Goal: Transaction & Acquisition: Purchase product/service

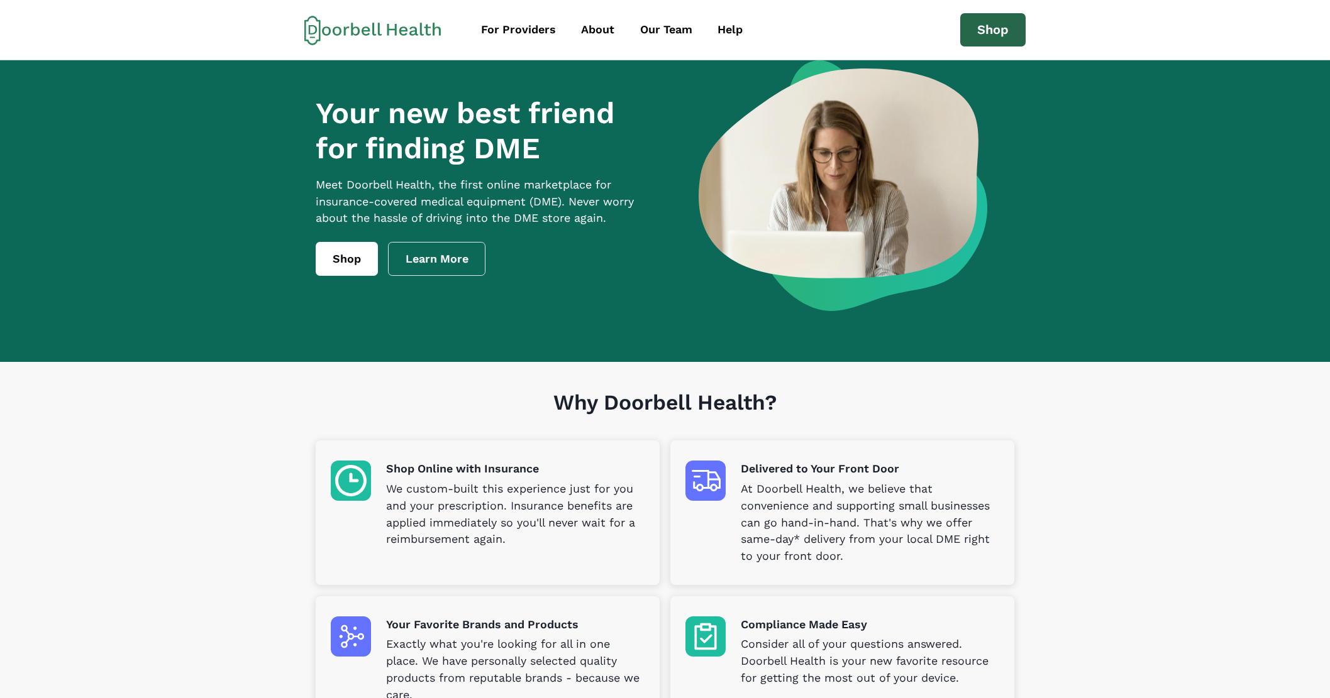
click at [1010, 30] on link "Shop" at bounding box center [992, 30] width 65 height 34
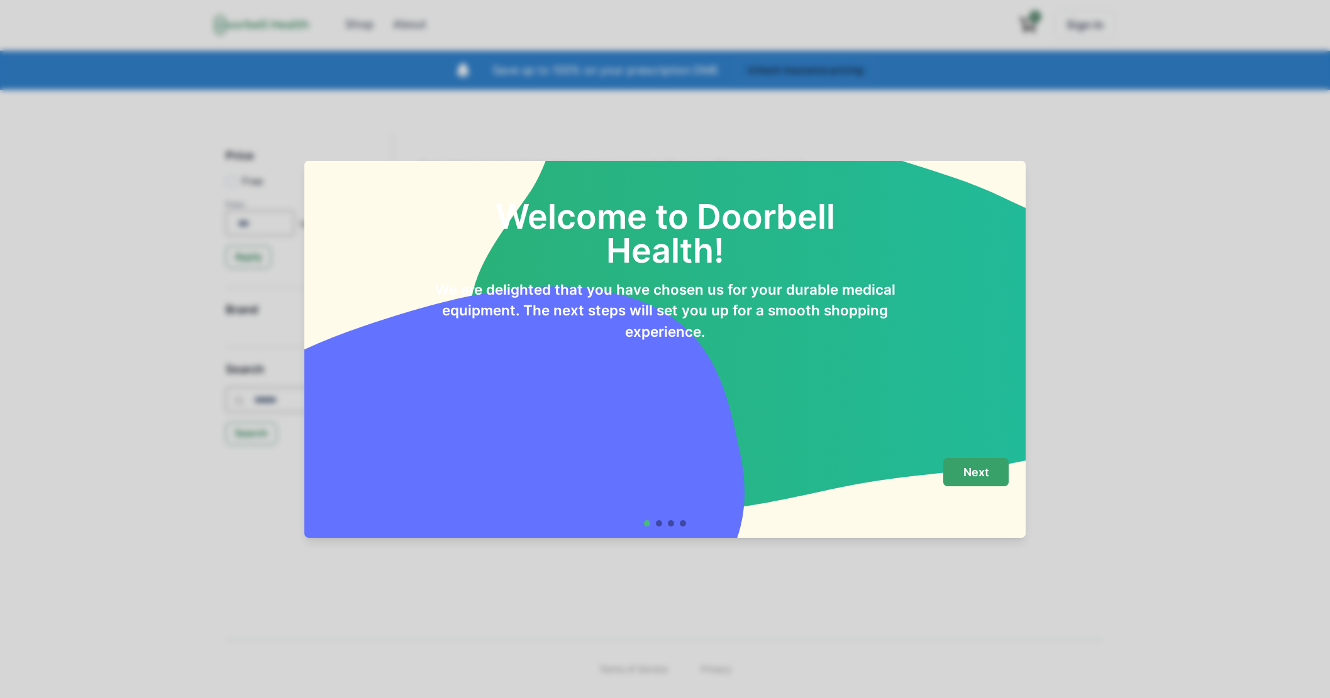
click at [997, 472] on button "Next" at bounding box center [975, 472] width 65 height 28
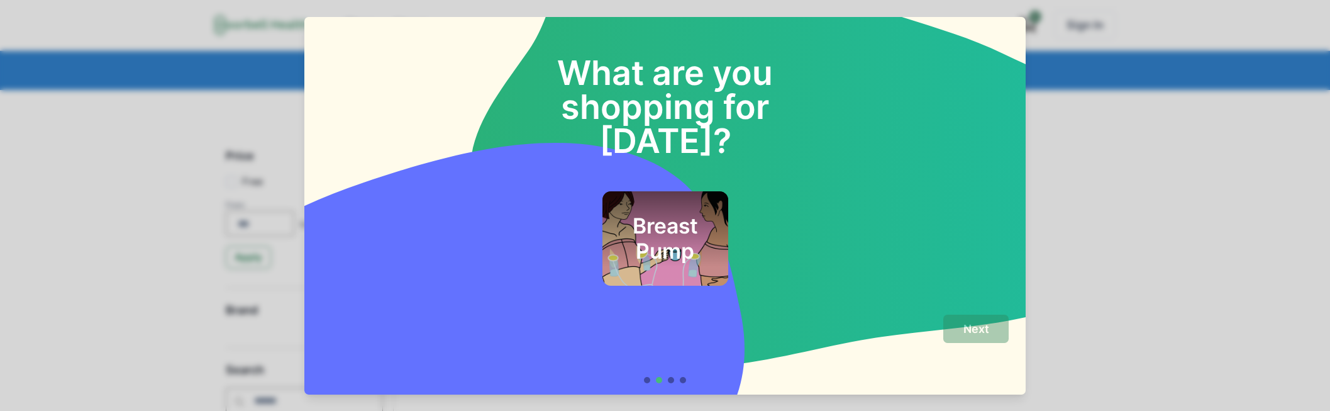
click at [675, 191] on div "Breast Pump" at bounding box center [665, 238] width 126 height 94
click at [675, 193] on div "Breast Pump" at bounding box center [665, 238] width 122 height 91
click at [985, 327] on p "Next" at bounding box center [976, 329] width 26 height 14
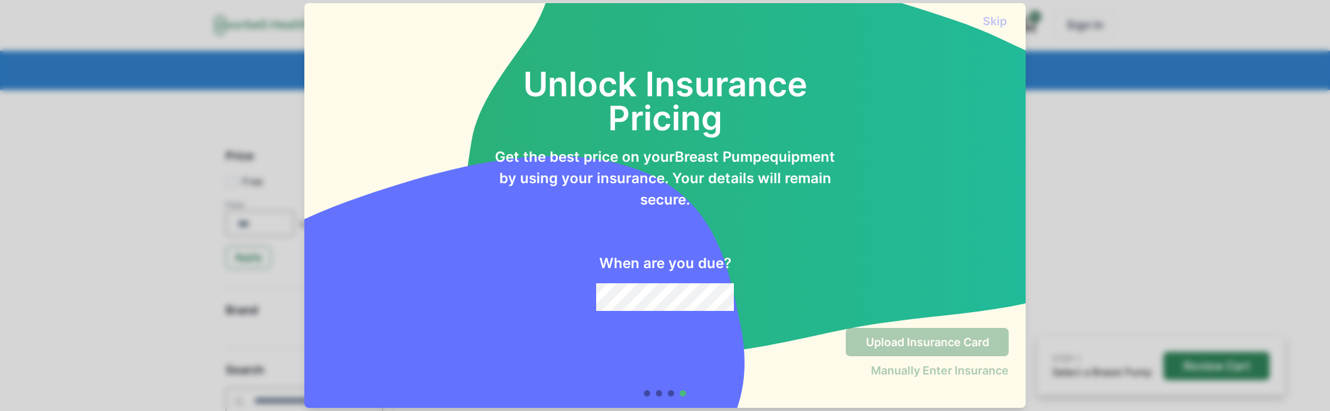
click at [630, 282] on div "When are you due?" at bounding box center [665, 259] width 344 height 101
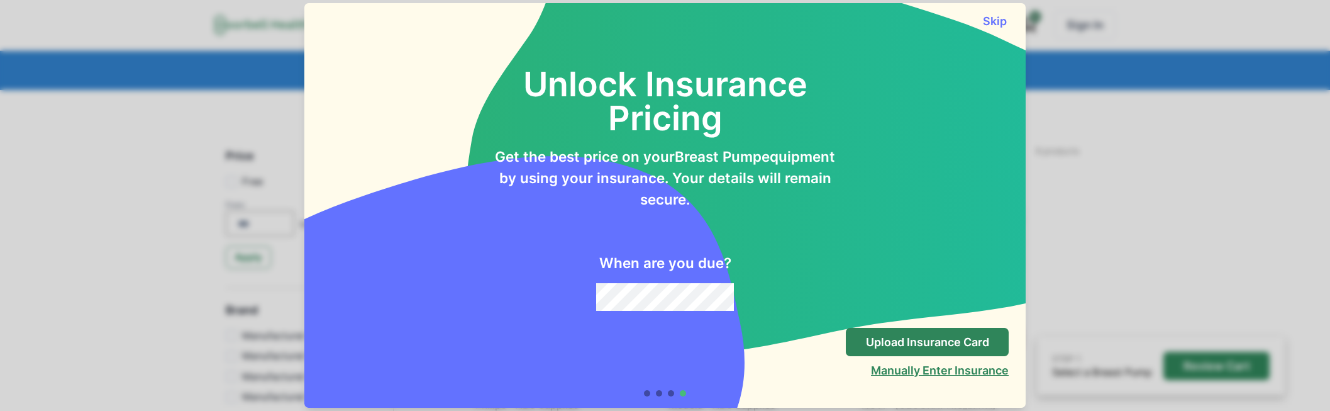
click at [911, 373] on button "Manually Enter Insurance" at bounding box center [940, 369] width 138 height 13
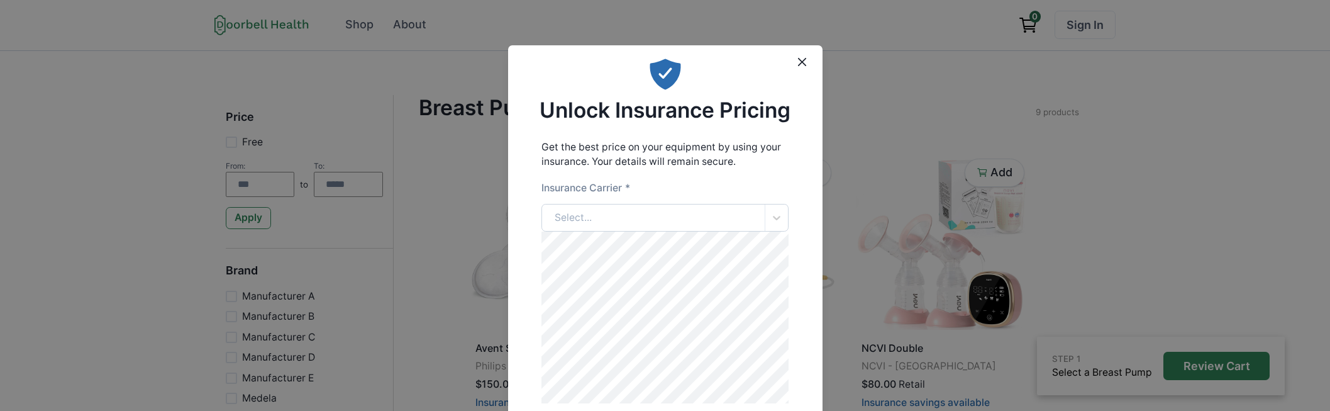
click at [631, 222] on div "Select..." at bounding box center [653, 217] width 223 height 27
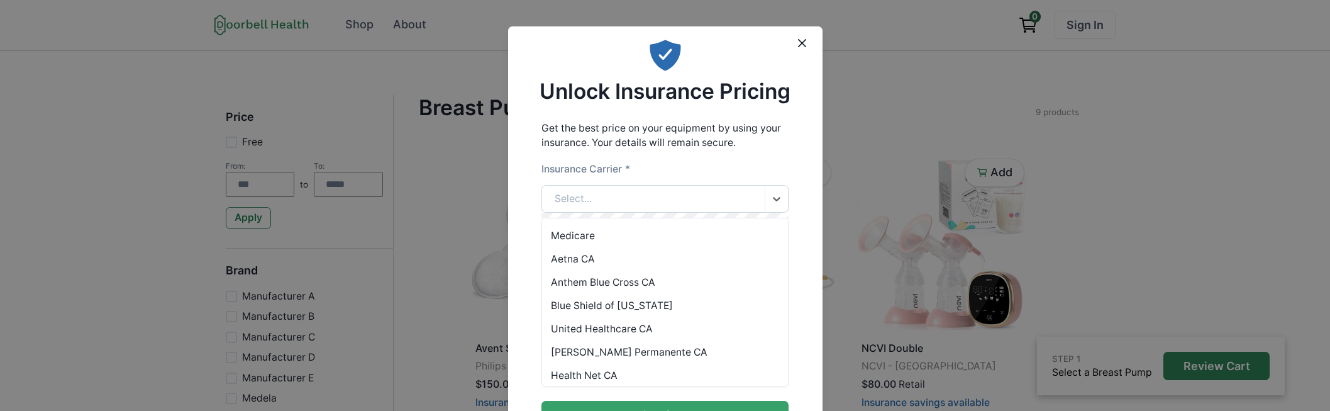
scroll to position [19, 0]
click at [651, 282] on div "Anthem Blue Cross CA" at bounding box center [665, 281] width 246 height 23
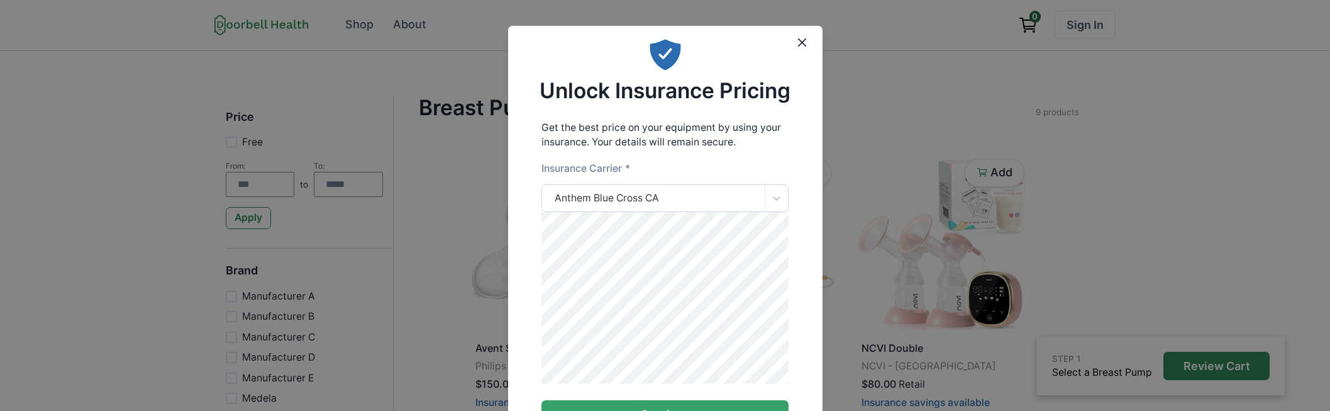
click at [644, 198] on div "Anthem Blue Cross CA" at bounding box center [607, 197] width 104 height 15
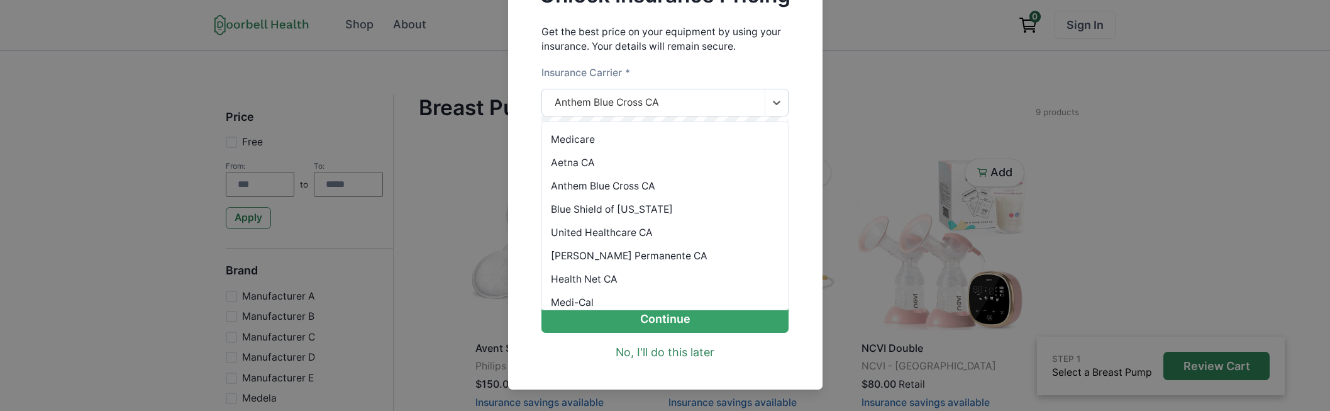
scroll to position [126, 0]
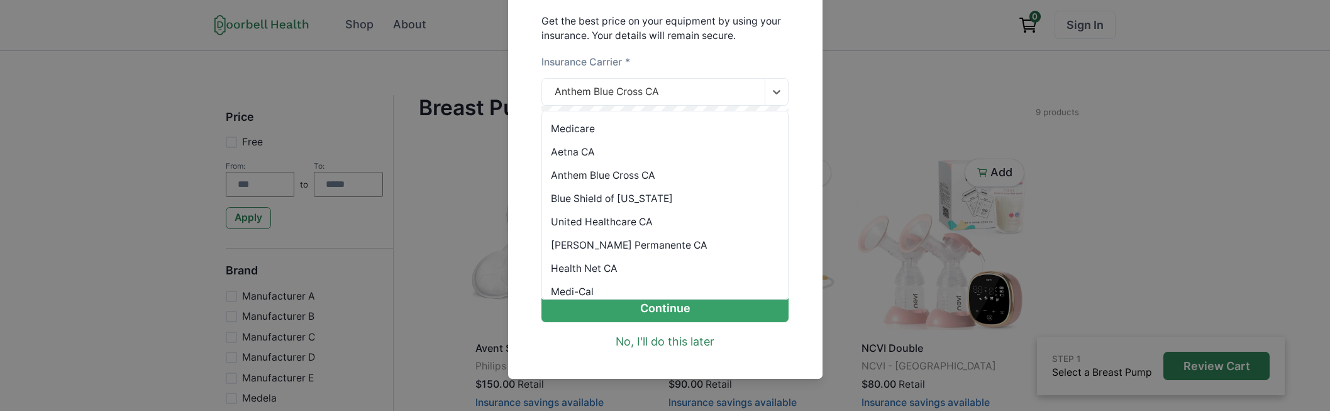
click at [637, 62] on div "Insurance Carrier *" at bounding box center [664, 66] width 247 height 23
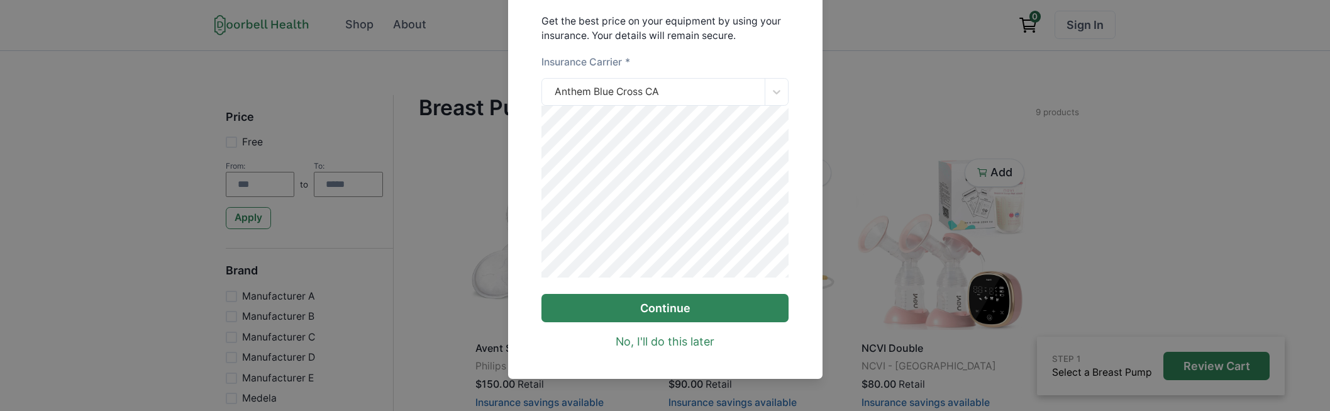
click at [658, 311] on button "Continue" at bounding box center [664, 308] width 247 height 28
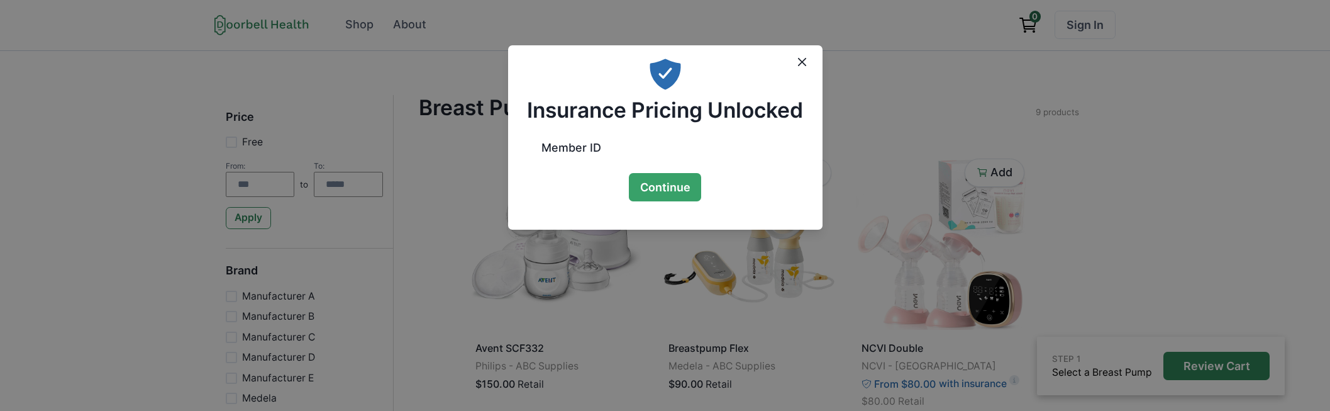
scroll to position [0, 0]
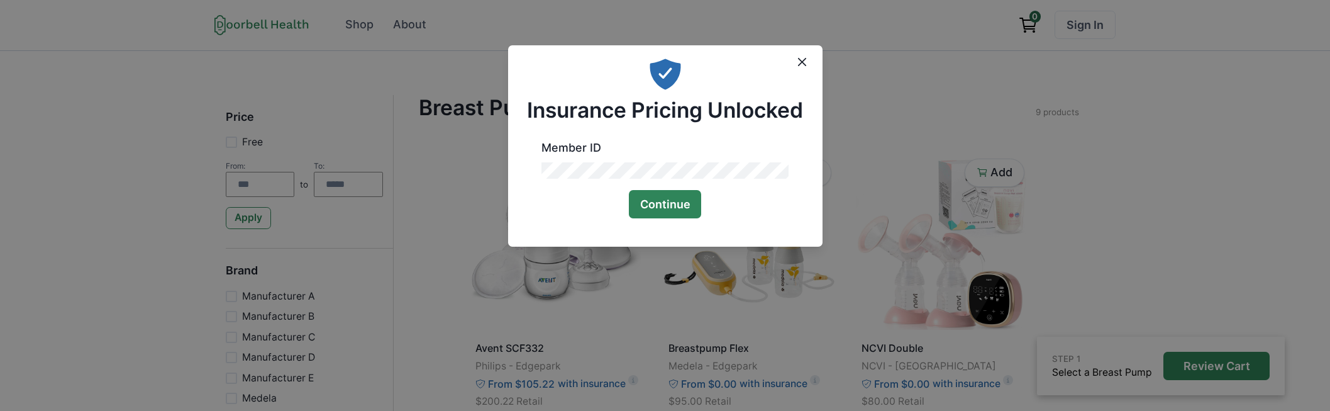
click at [641, 197] on button "Continue" at bounding box center [665, 204] width 73 height 28
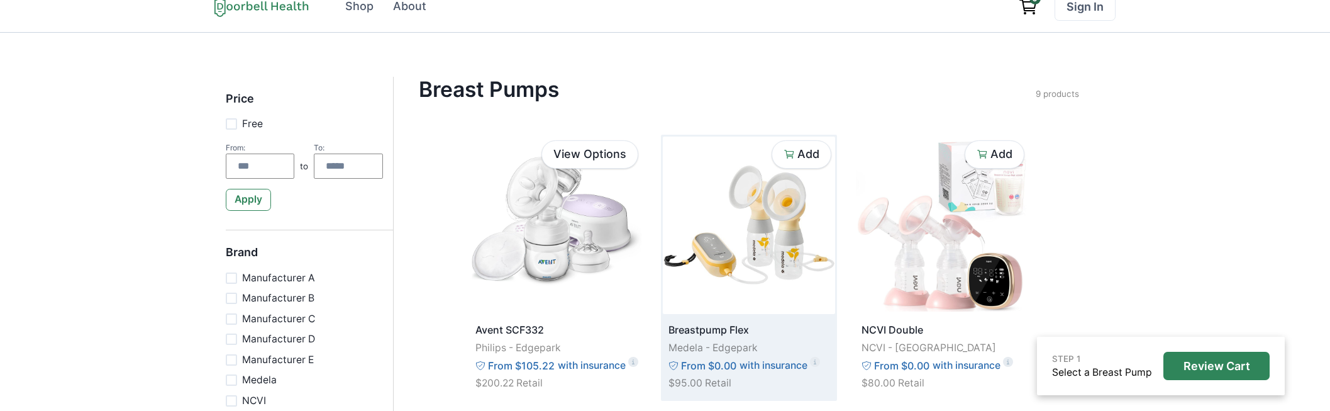
scroll to position [37, 0]
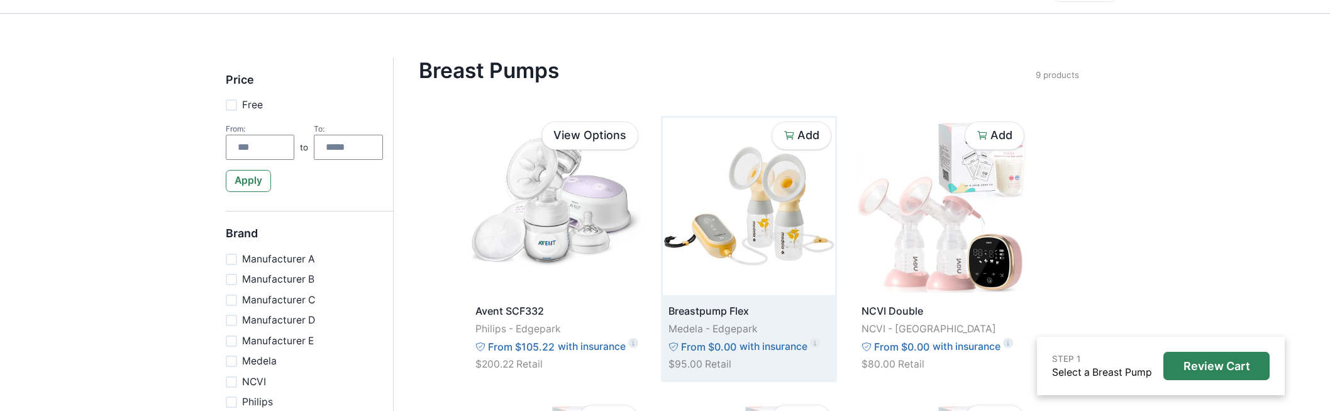
click at [740, 221] on img at bounding box center [749, 206] width 172 height 177
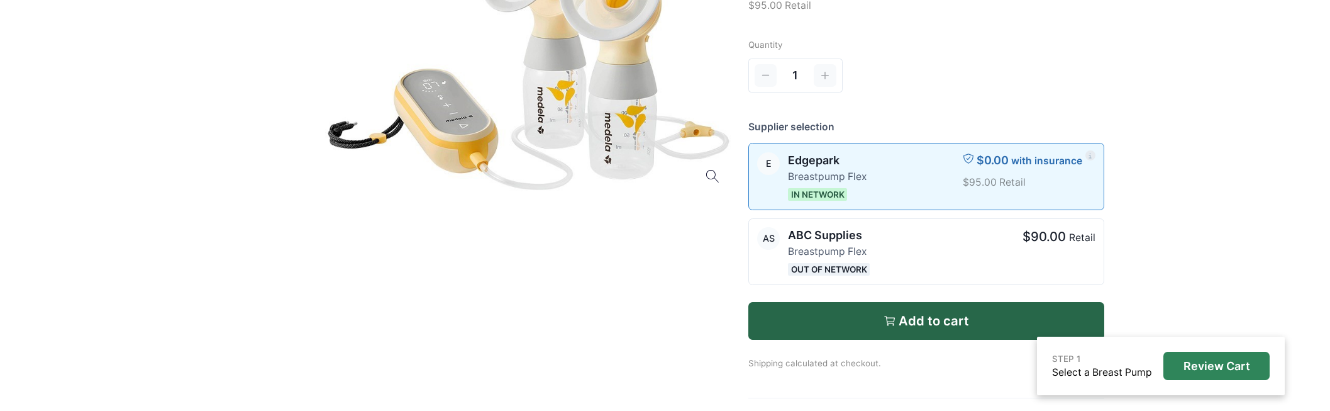
scroll to position [198, 0]
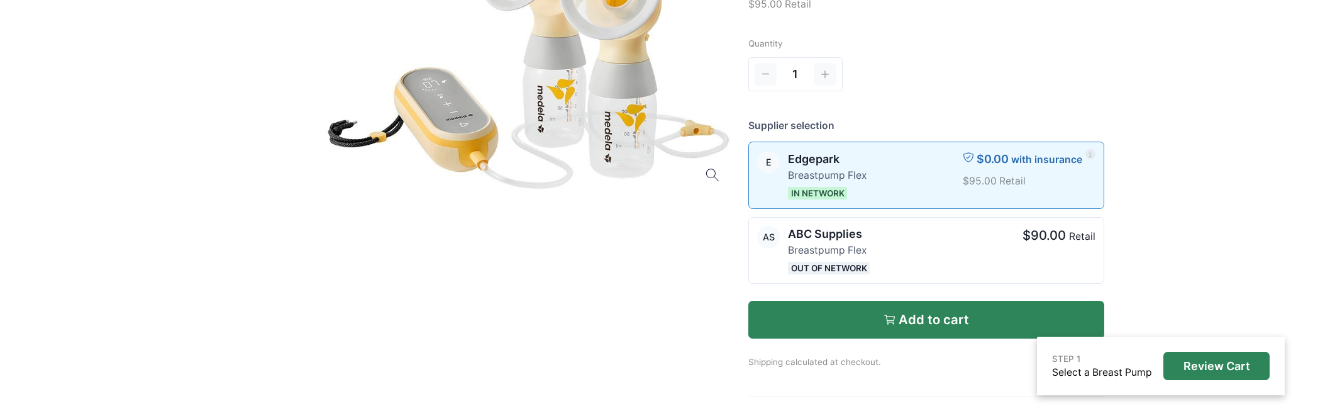
click at [970, 314] on button "Add to cart" at bounding box center [926, 320] width 356 height 38
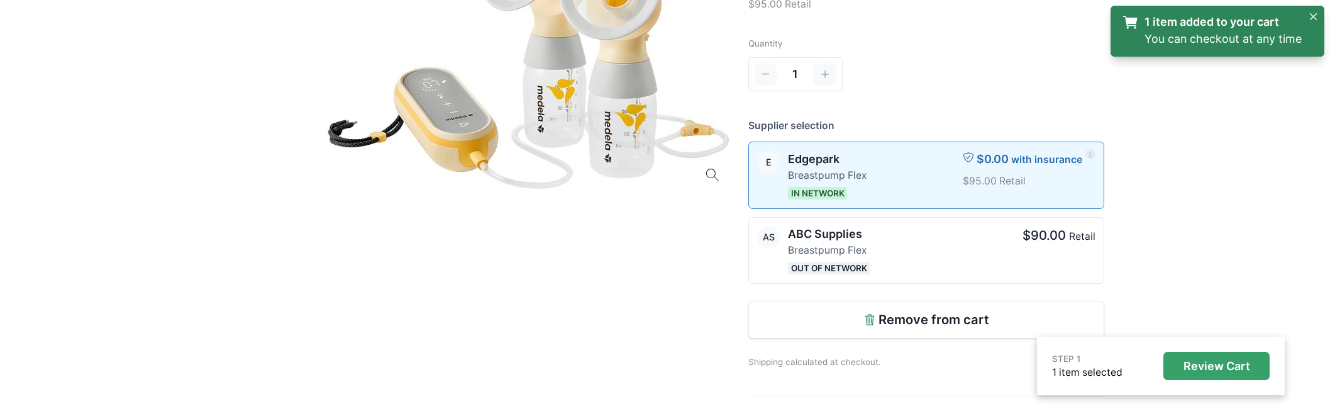
click at [1220, 373] on button "Review Cart" at bounding box center [1216, 365] width 106 height 28
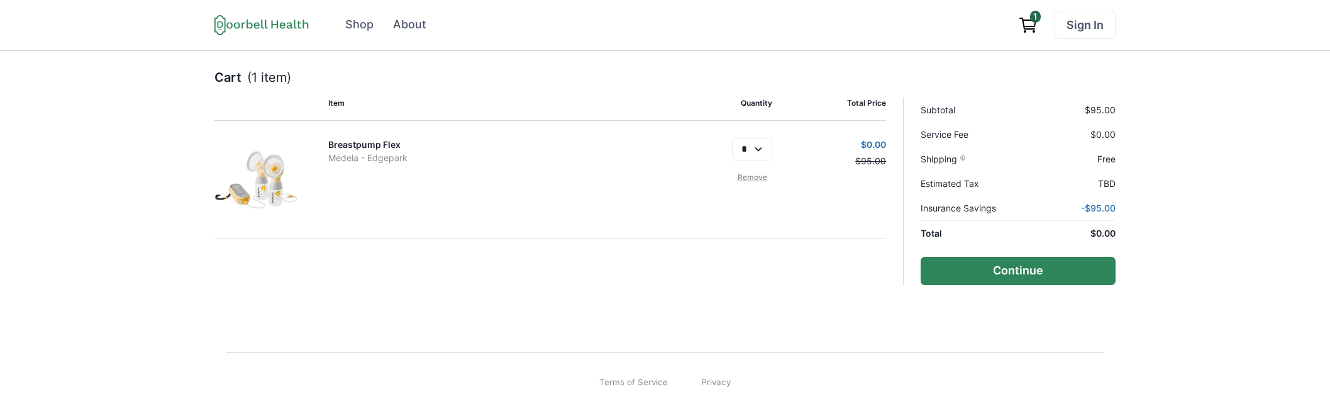
click at [1022, 268] on button "Continue" at bounding box center [1017, 271] width 195 height 28
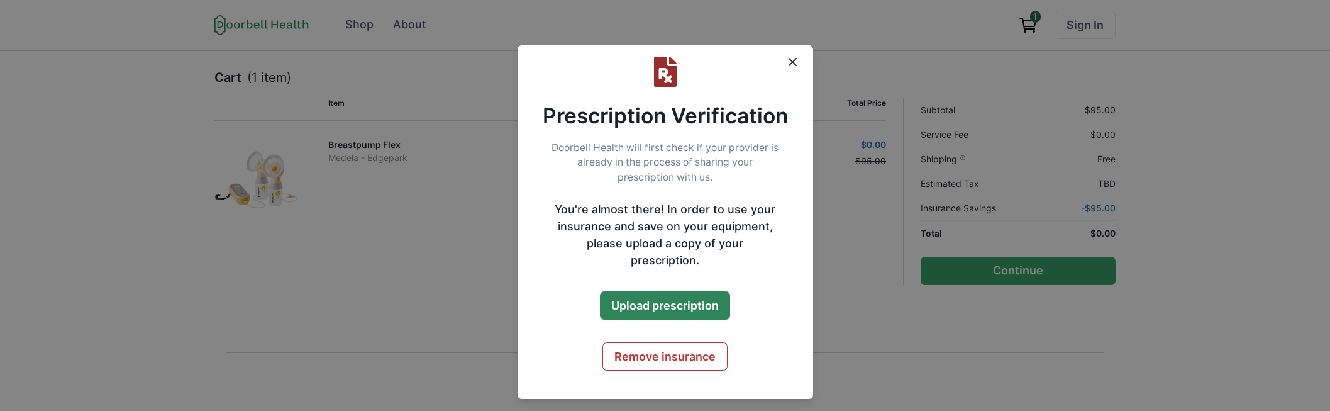
click at [658, 292] on button "Upload prescription" at bounding box center [665, 305] width 130 height 28
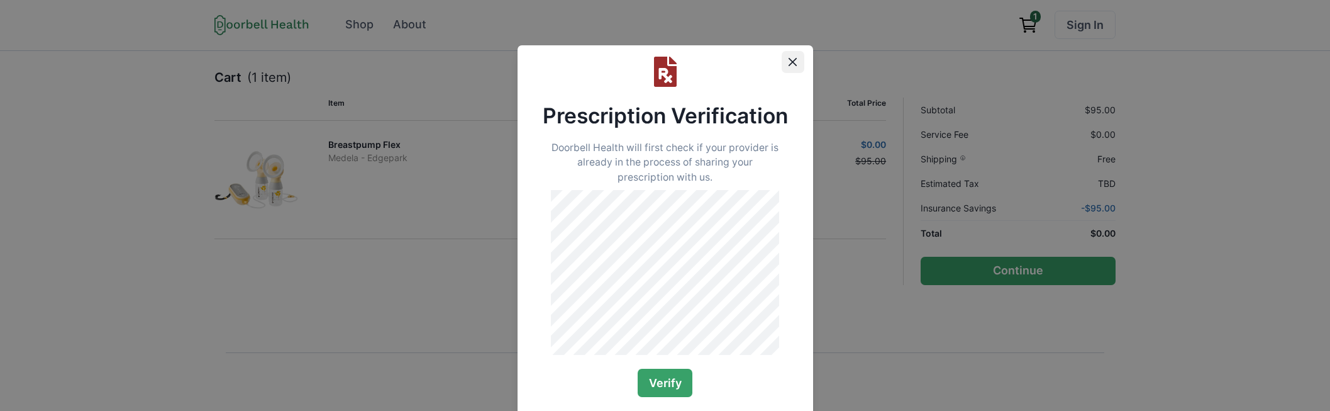
click at [789, 59] on icon "Close" at bounding box center [792, 62] width 8 height 8
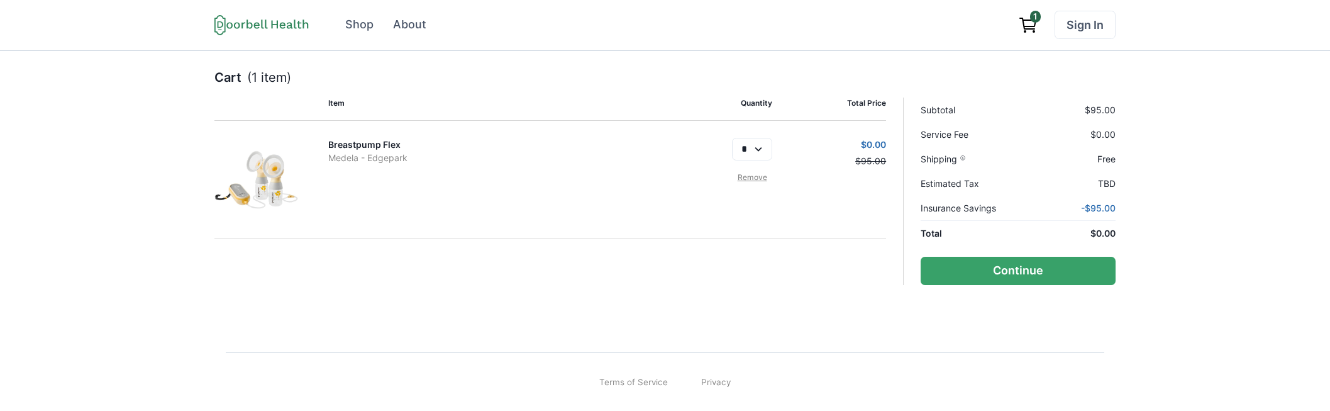
click at [396, 141] on link "Breastpump Flex" at bounding box center [364, 144] width 72 height 11
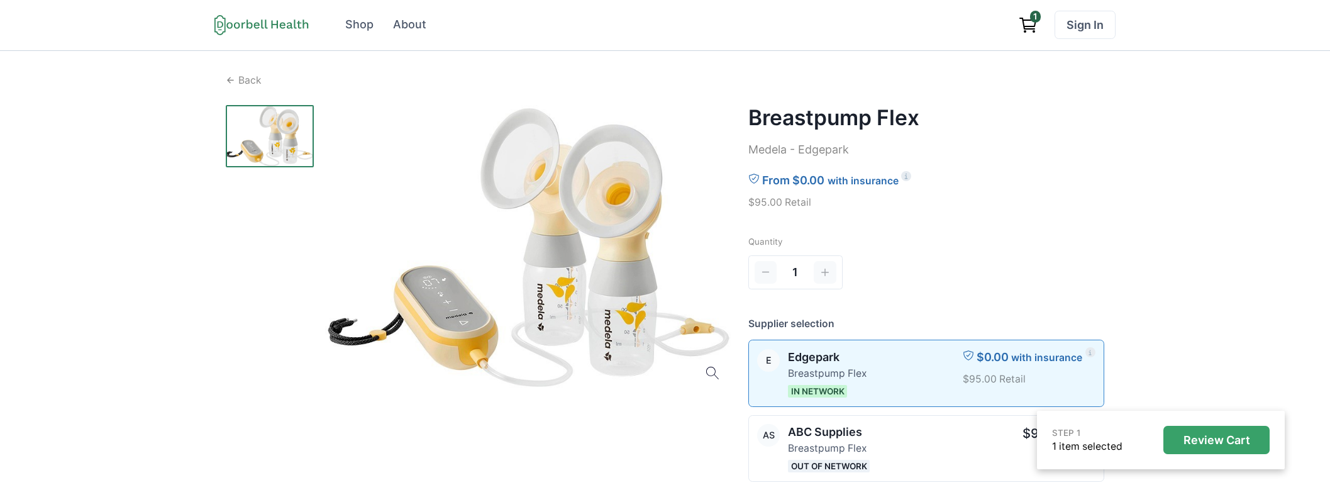
click at [1181, 434] on button "Review Cart" at bounding box center [1216, 440] width 106 height 28
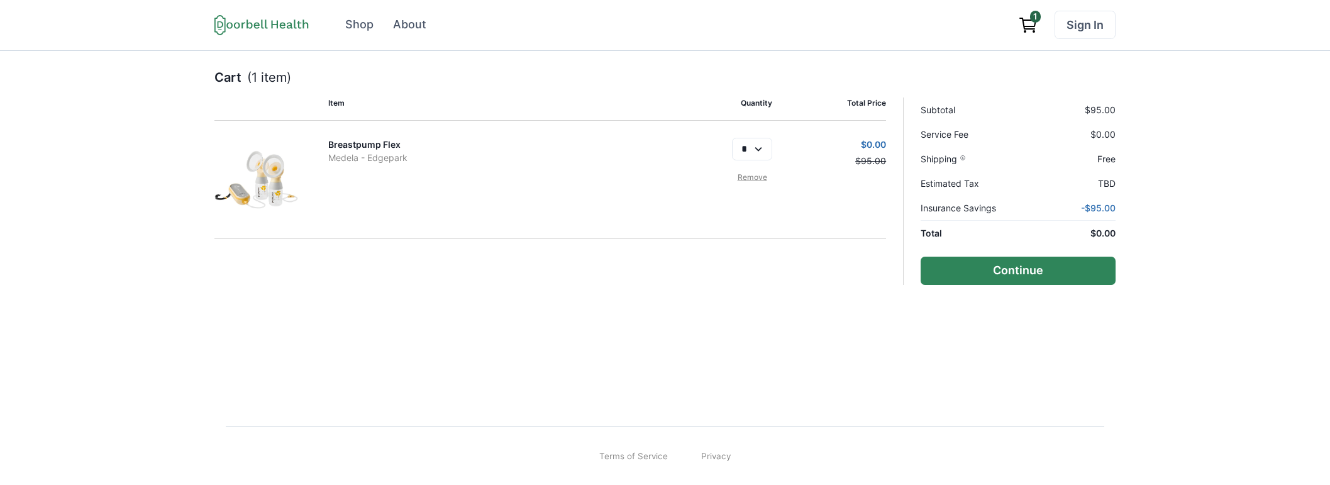
click at [1057, 272] on button "Continue" at bounding box center [1017, 271] width 195 height 28
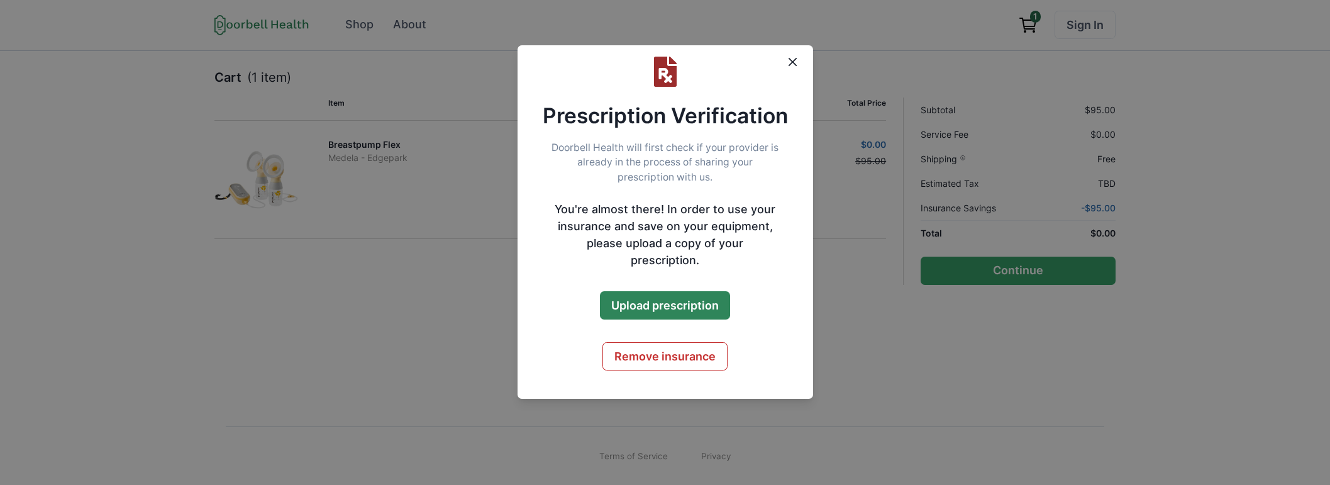
click at [676, 291] on button "Upload prescription" at bounding box center [665, 305] width 130 height 28
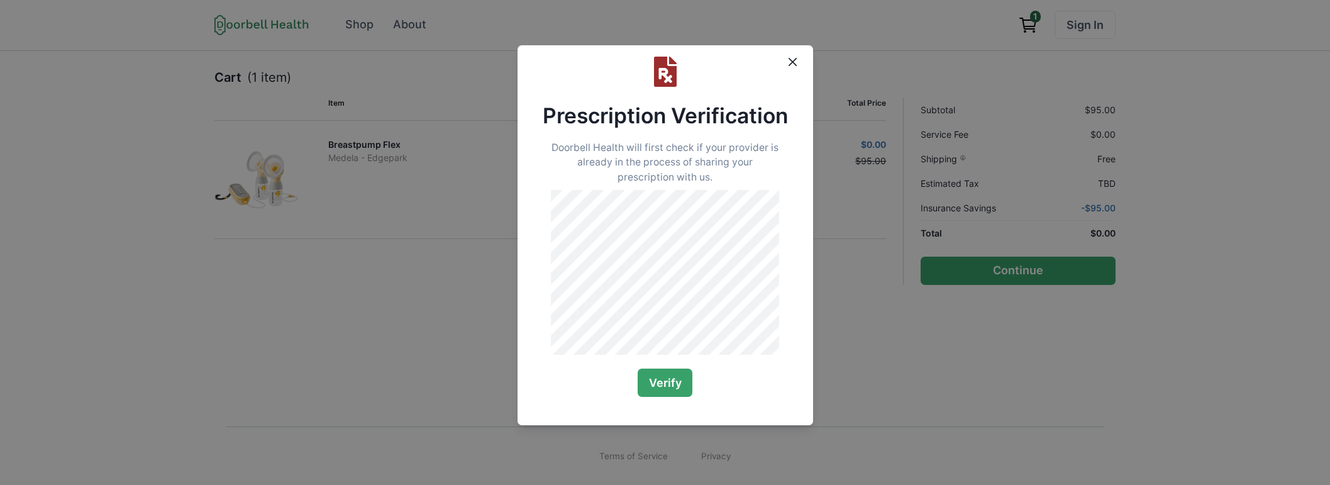
click at [646, 167] on p "Doorbell Health will first check if your provider is already in the process of …" at bounding box center [664, 162] width 295 height 45
click at [658, 397] on button "Verify" at bounding box center [664, 382] width 55 height 28
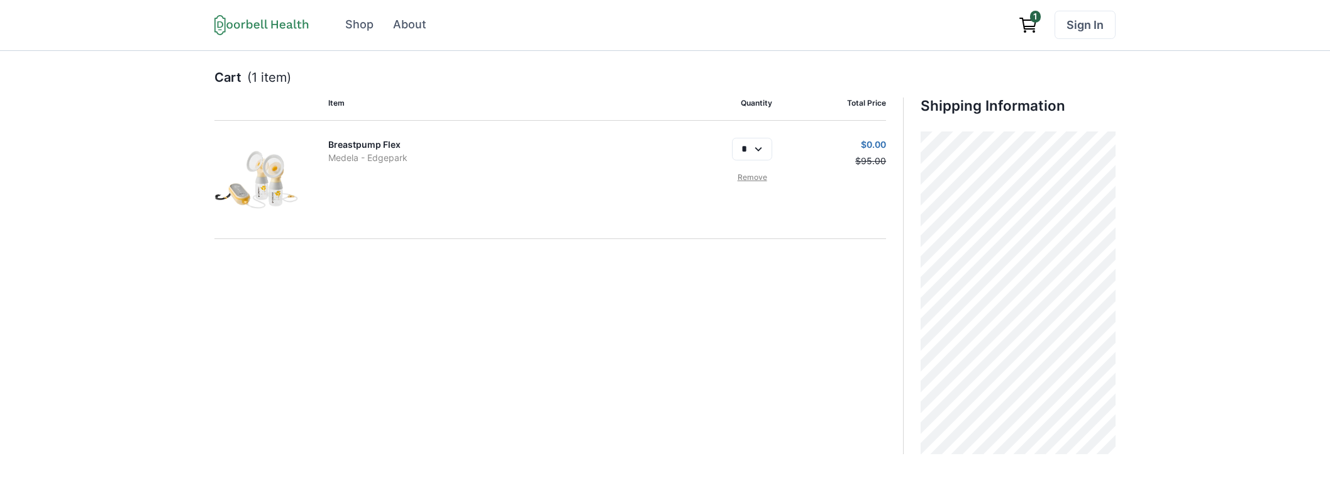
click at [1143, 94] on div "Cart (1 item) Item Quantity Total Price Breastpump Flex Medela - Edgepark * Rem…" at bounding box center [665, 261] width 1330 height 420
click at [744, 179] on link "Remove" at bounding box center [752, 177] width 40 height 11
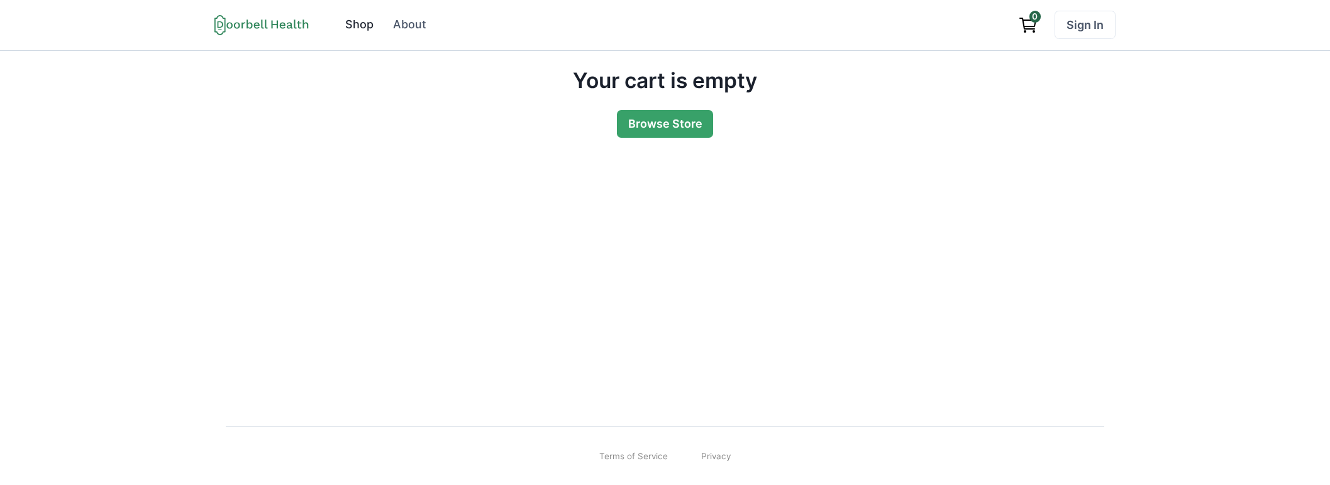
click at [363, 23] on div "Shop" at bounding box center [359, 24] width 28 height 17
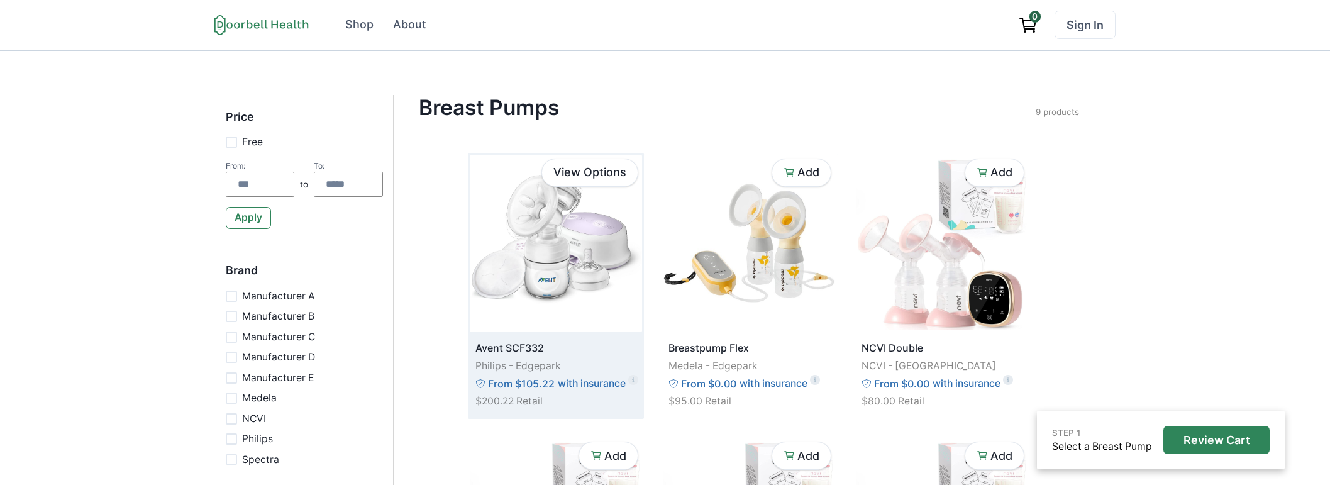
click at [590, 273] on img at bounding box center [556, 243] width 172 height 177
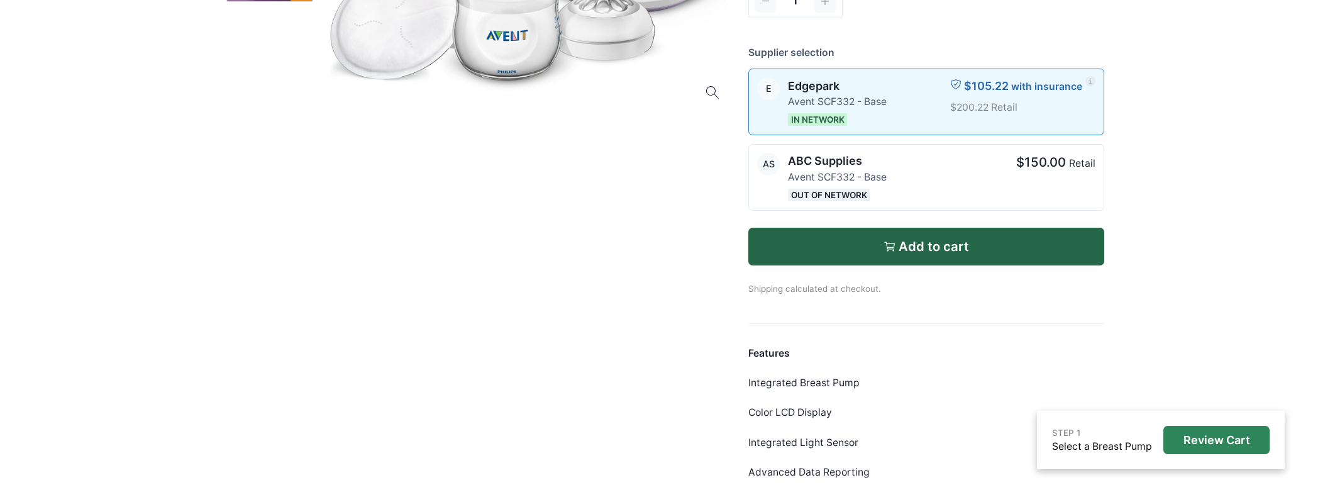
scroll to position [434, 0]
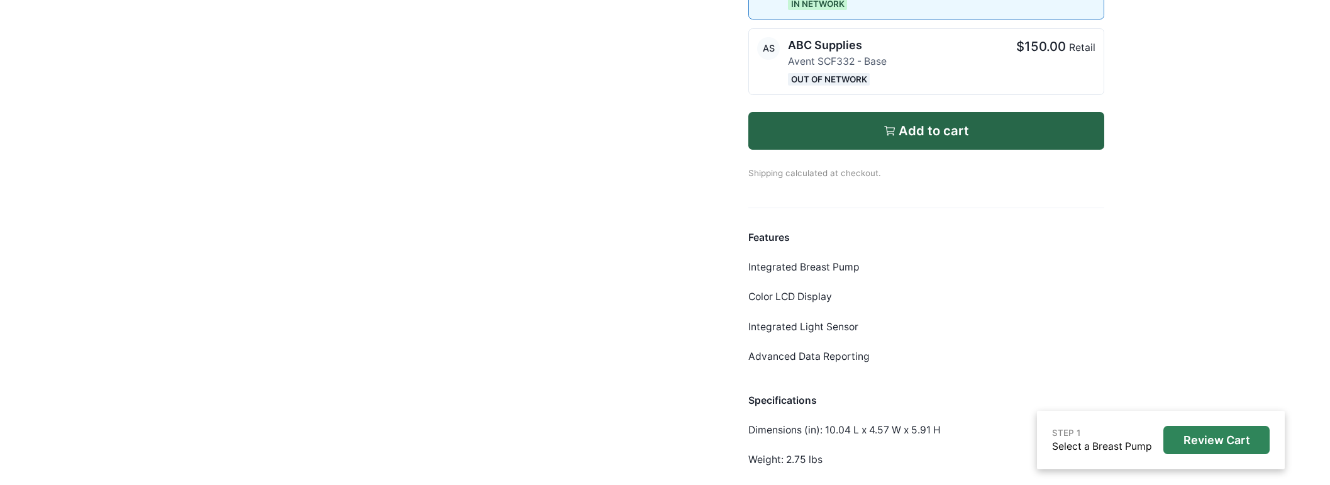
click at [956, 150] on p "Shipping calculated at checkout." at bounding box center [926, 165] width 356 height 30
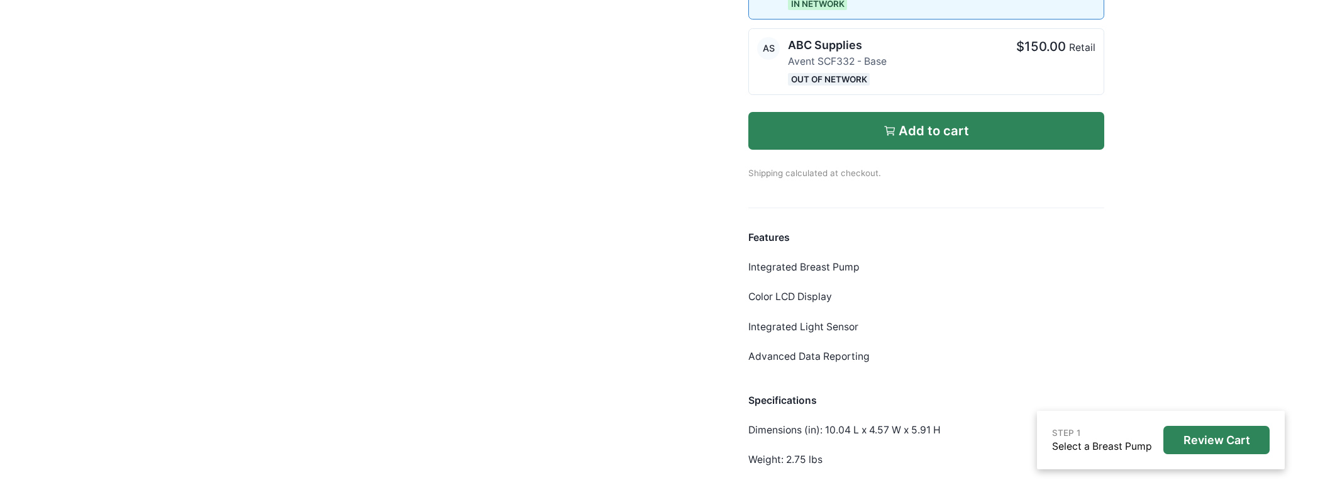
click at [956, 136] on p "Add to cart" at bounding box center [933, 130] width 70 height 15
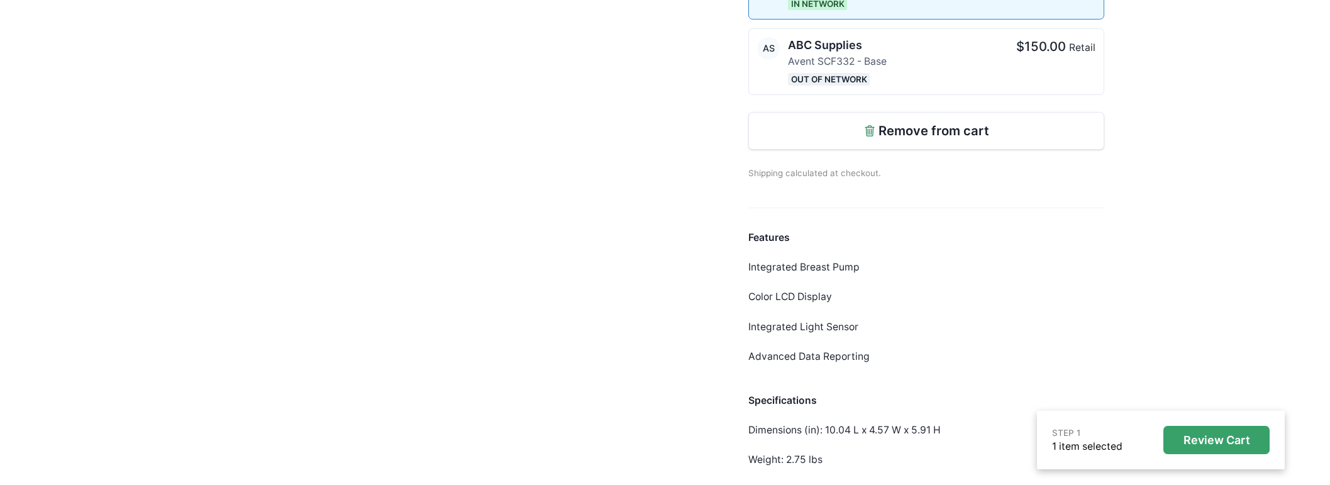
click at [1196, 440] on p "Review Cart" at bounding box center [1216, 440] width 67 height 14
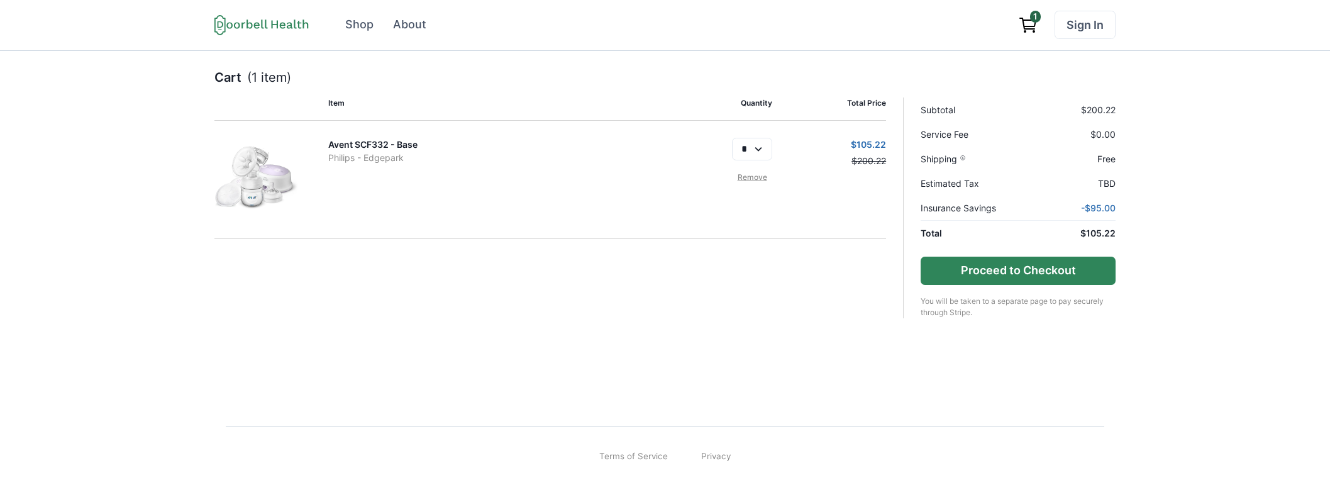
click at [998, 270] on button "Proceed to Checkout" at bounding box center [1017, 271] width 195 height 28
